Goal: Task Accomplishment & Management: Manage account settings

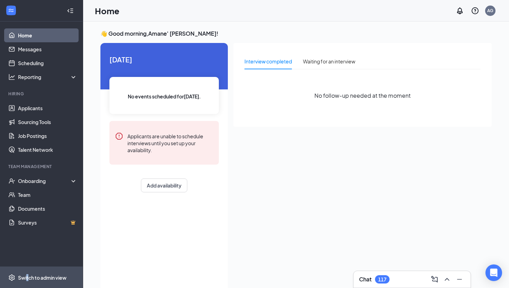
click at [27, 276] on div "Switch to admin view" at bounding box center [42, 277] width 48 height 7
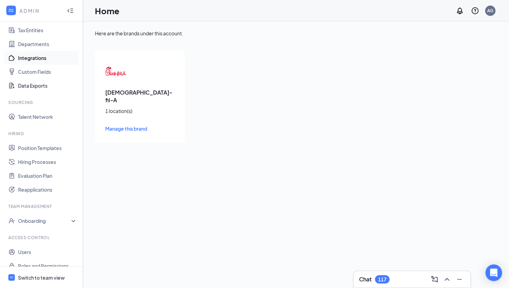
scroll to position [59, 0]
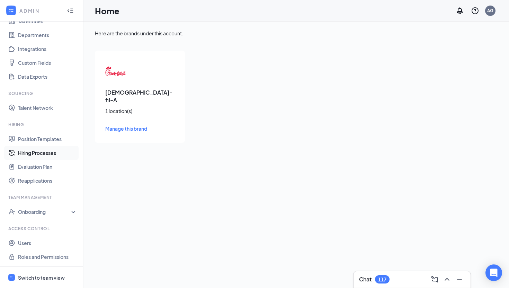
click at [48, 147] on link "Hiring Processes" at bounding box center [47, 153] width 59 height 14
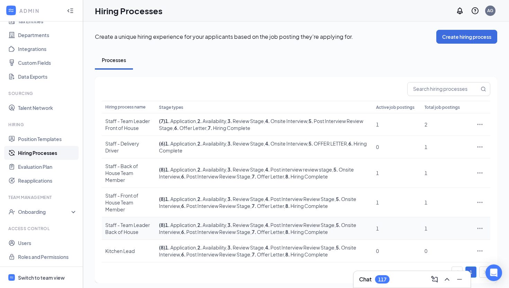
click at [133, 221] on div "Staff - Team Leader Back of House" at bounding box center [128, 228] width 47 height 14
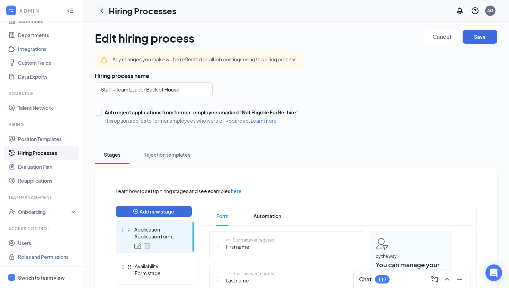
click at [103, 11] on icon "ChevronLeft" at bounding box center [102, 11] width 8 height 8
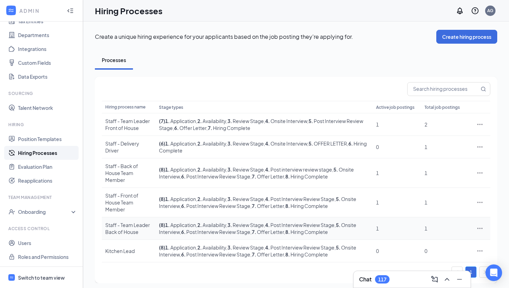
click at [479, 227] on icon "Ellipses" at bounding box center [479, 227] width 5 height 1
click at [443, 227] on span "Edit" at bounding box center [448, 229] width 60 height 8
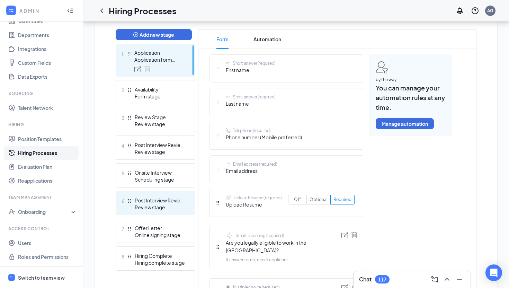
scroll to position [177, 0]
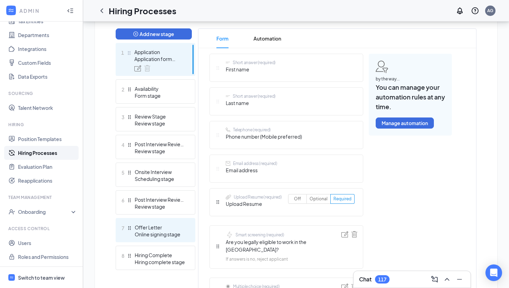
click at [164, 228] on div "Offer Letter" at bounding box center [160, 227] width 51 height 7
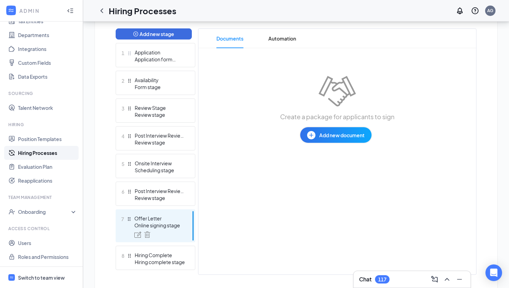
click at [335, 136] on span "Add new document" at bounding box center [341, 135] width 45 height 8
click at [322, 167] on span "Draft template" at bounding box center [336, 162] width 72 height 15
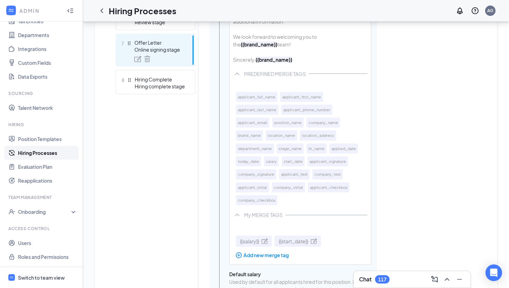
scroll to position [352, 0]
click at [297, 245] on span "{{start_date}}" at bounding box center [293, 241] width 29 height 8
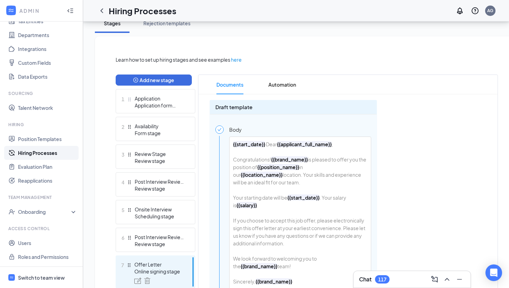
scroll to position [142, 0]
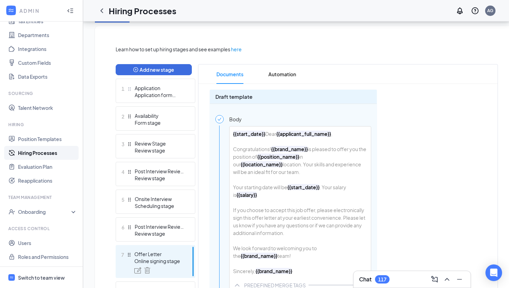
click at [262, 131] on b "{{start_date}}" at bounding box center [249, 133] width 32 height 6
click at [262, 133] on b "{{start_date}}" at bounding box center [249, 133] width 32 height 6
click at [264, 134] on b "{{start_date}}" at bounding box center [249, 133] width 32 height 6
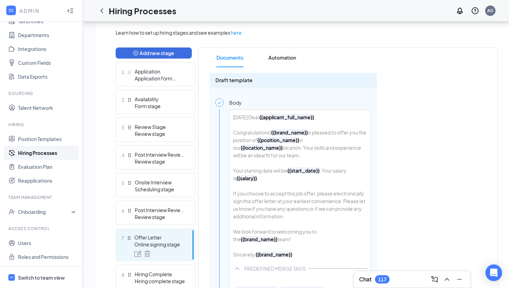
scroll to position [147, 0]
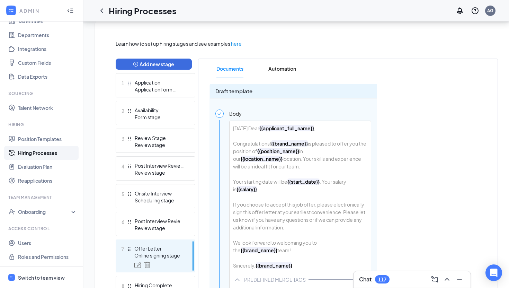
drag, startPoint x: 264, startPoint y: 127, endPoint x: 201, endPoint y: 121, distance: 63.6
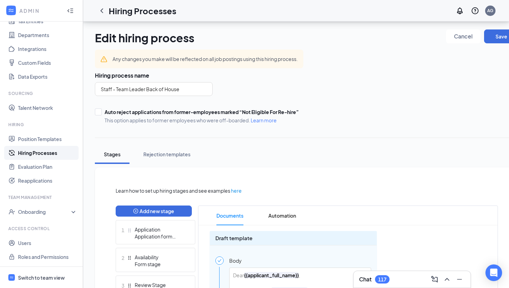
scroll to position [0, 0]
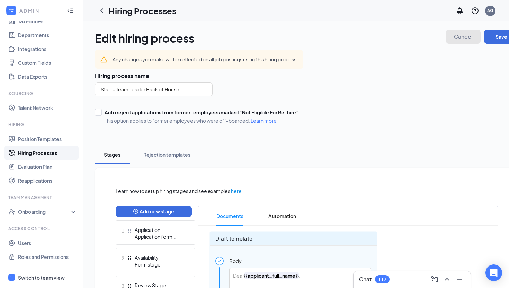
click at [457, 39] on span "Cancel" at bounding box center [463, 36] width 19 height 5
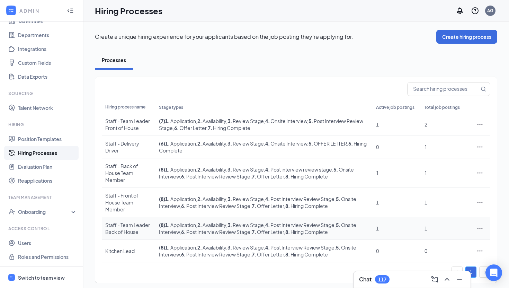
click at [478, 225] on icon "Ellipses" at bounding box center [479, 228] width 7 height 7
click at [447, 228] on span "Edit" at bounding box center [448, 229] width 60 height 8
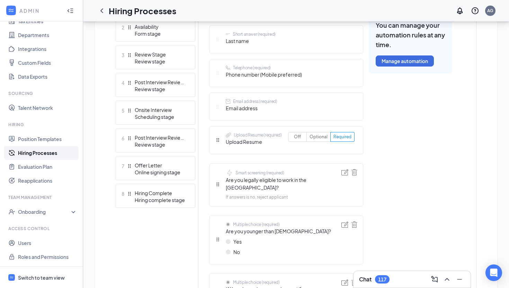
scroll to position [241, 0]
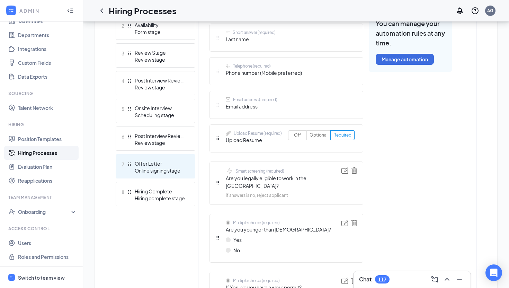
click at [160, 169] on div "Online signing stage" at bounding box center [160, 170] width 51 height 7
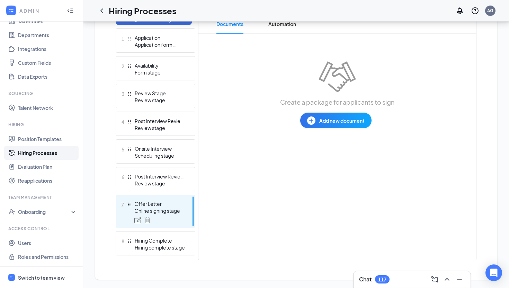
scroll to position [192, 0]
click at [324, 125] on button "Add new document" at bounding box center [335, 120] width 71 height 16
click at [319, 145] on div "Draft template" at bounding box center [317, 147] width 34 height 7
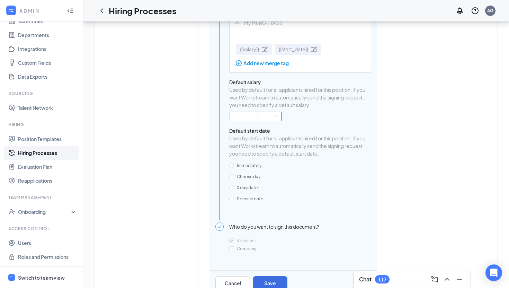
scroll to position [546, 0]
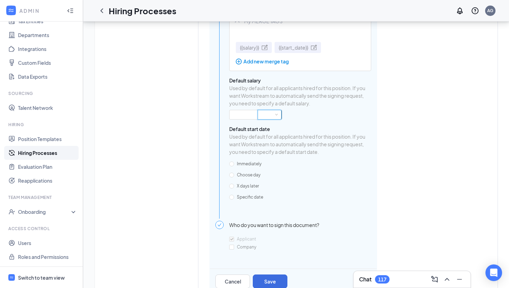
click at [270, 119] on div at bounding box center [269, 114] width 18 height 9
click at [238, 119] on input at bounding box center [243, 114] width 28 height 9
type input "1"
click at [254, 114] on span "Increase Value" at bounding box center [254, 112] width 2 height 2
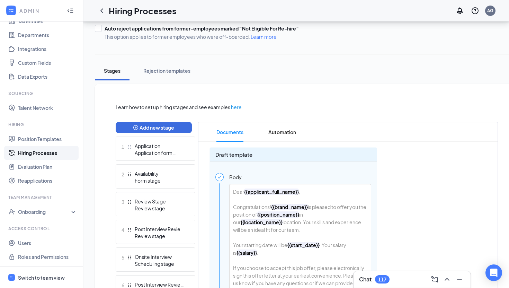
scroll to position [82, 0]
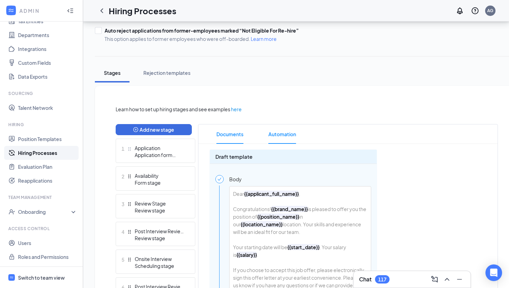
click at [290, 137] on span "Automation" at bounding box center [282, 133] width 28 height 19
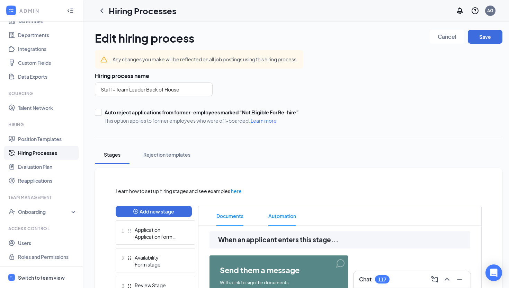
click at [238, 215] on span "Documents" at bounding box center [229, 215] width 27 height 19
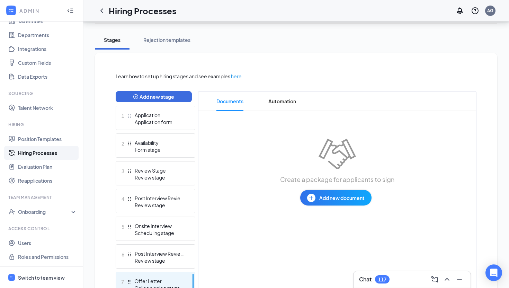
scroll to position [192, 0]
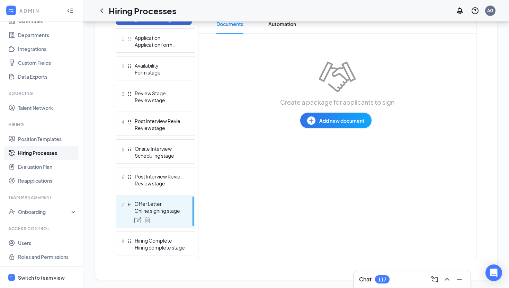
click at [338, 116] on button "Add new document" at bounding box center [335, 120] width 71 height 16
click at [330, 183] on span "Use standardized form" at bounding box center [336, 178] width 72 height 15
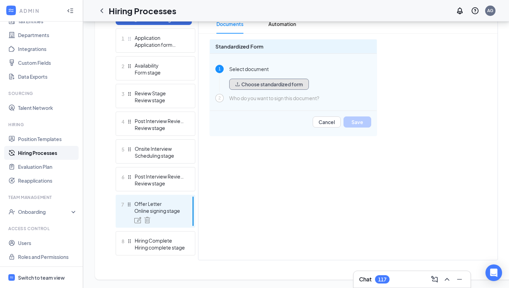
click at [274, 86] on button "Choose standardized form" at bounding box center [269, 84] width 80 height 11
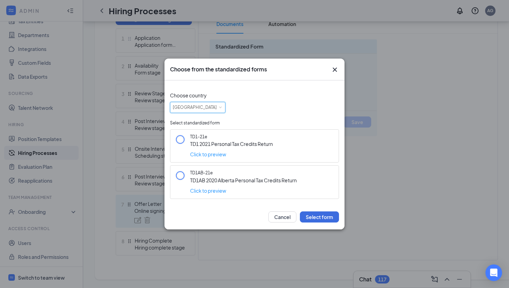
click at [212, 104] on div "[GEOGRAPHIC_DATA]" at bounding box center [198, 107] width 50 height 10
click at [202, 130] on li "[GEOGRAPHIC_DATA]" at bounding box center [197, 131] width 55 height 11
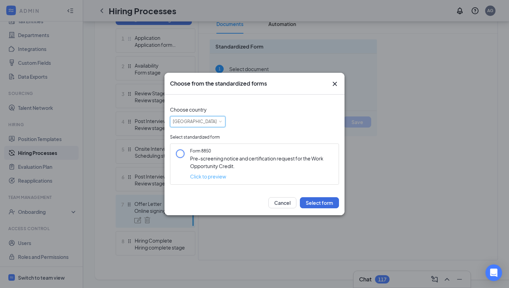
click at [214, 177] on link "Click to preview" at bounding box center [208, 176] width 36 height 6
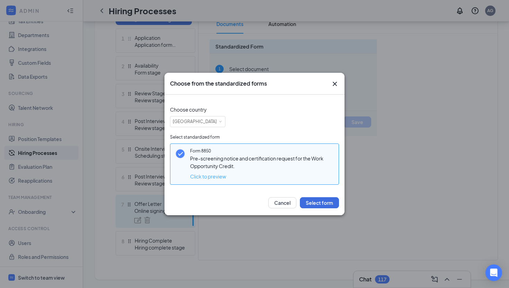
click at [202, 177] on link "Click to preview" at bounding box center [208, 176] width 36 height 6
click at [334, 82] on icon "Cross" at bounding box center [334, 84] width 8 height 8
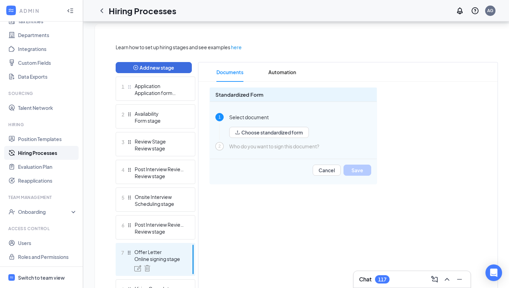
scroll to position [167, 0]
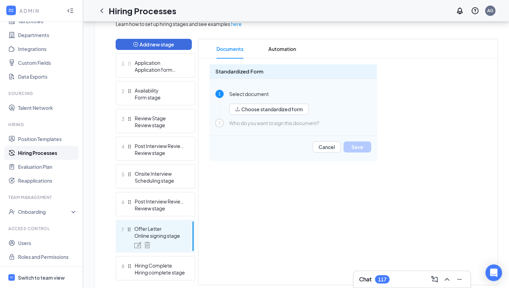
click at [228, 52] on span "Documents" at bounding box center [229, 48] width 27 height 19
click at [246, 112] on button "Choose standardized form" at bounding box center [269, 108] width 80 height 11
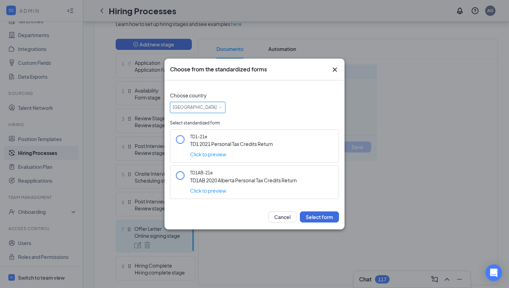
click at [220, 105] on div "[GEOGRAPHIC_DATA]" at bounding box center [198, 107] width 50 height 10
click at [279, 219] on button "Cancel" at bounding box center [282, 216] width 28 height 11
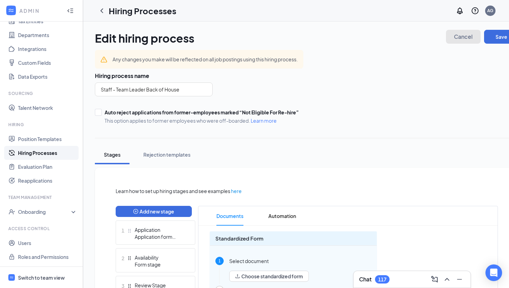
click at [461, 39] on span "Cancel" at bounding box center [463, 36] width 19 height 5
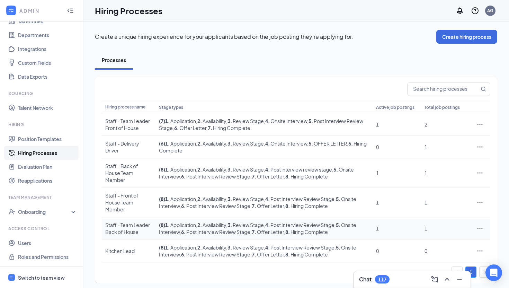
click at [480, 225] on icon "Ellipses" at bounding box center [479, 228] width 7 height 7
click at [427, 230] on span "Edit" at bounding box center [448, 229] width 60 height 8
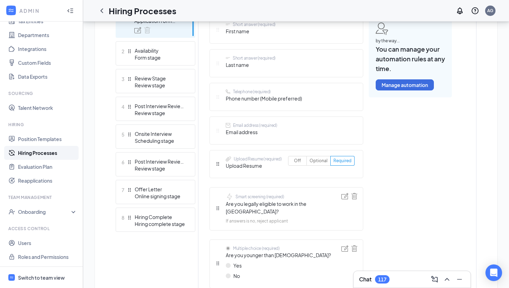
scroll to position [227, 0]
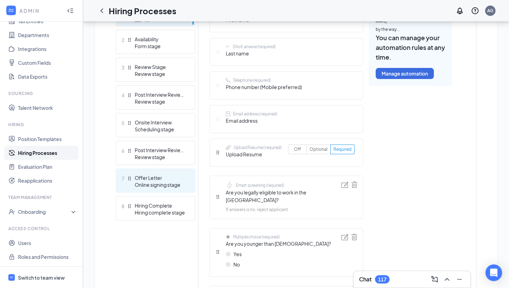
click at [177, 176] on div "Offer Letter" at bounding box center [160, 177] width 51 height 7
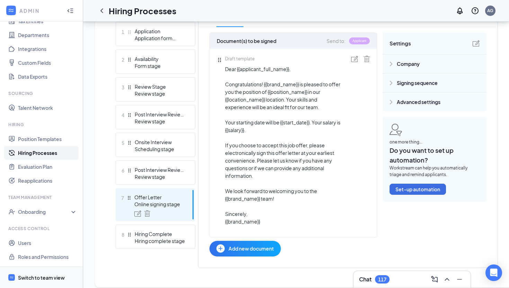
click at [42, 275] on div "Switch to team view" at bounding box center [41, 277] width 47 height 7
